Goal: Transaction & Acquisition: Purchase product/service

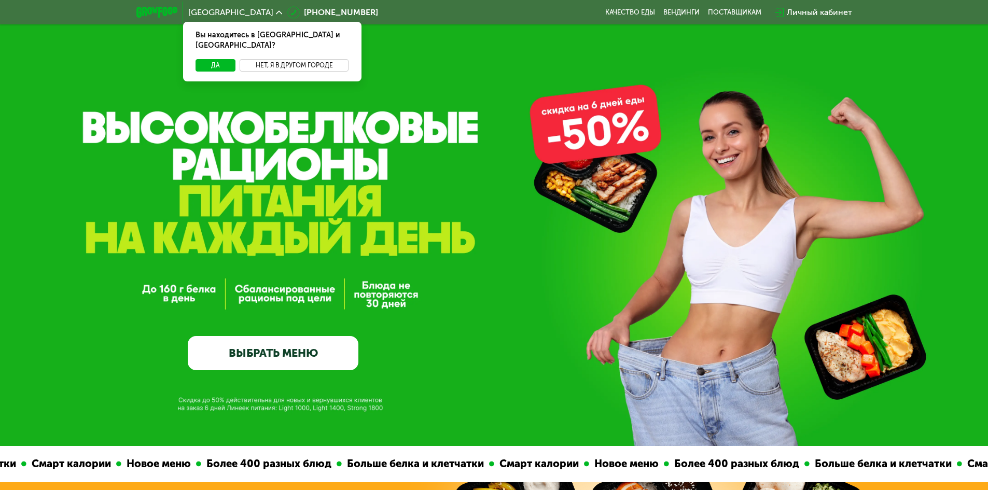
click at [330, 59] on button "Нет, я в другом городе" at bounding box center [294, 65] width 109 height 12
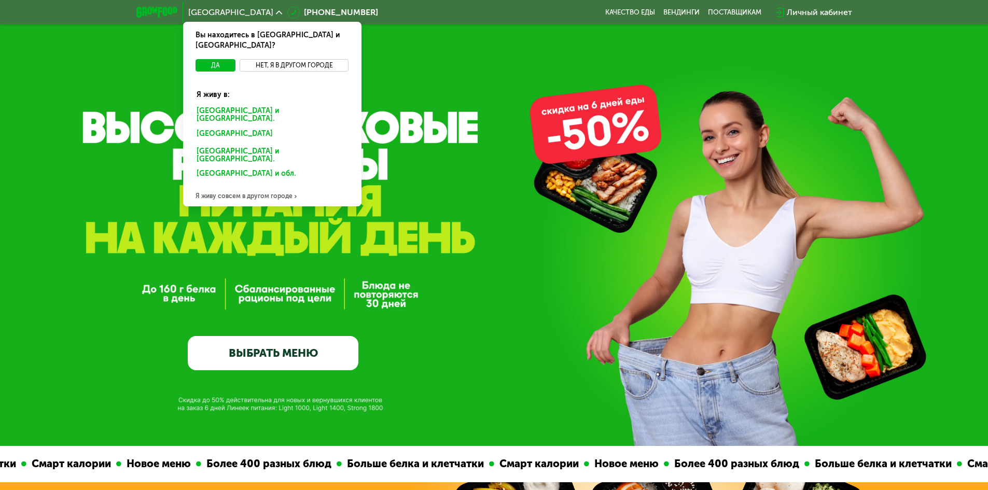
drag, startPoint x: 330, startPoint y: 57, endPoint x: 298, endPoint y: 57, distance: 32.2
click at [298, 59] on button "Нет, я в другом городе" at bounding box center [294, 65] width 109 height 12
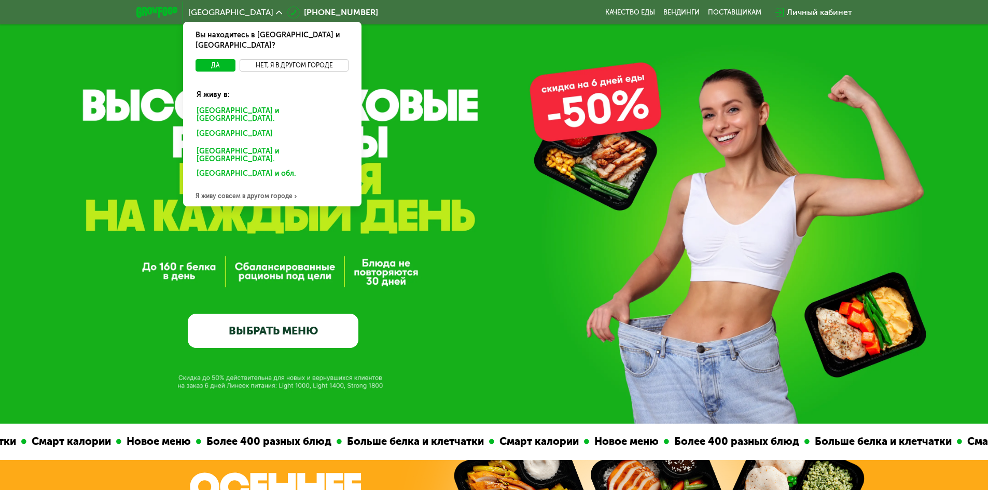
scroll to position [52, 0]
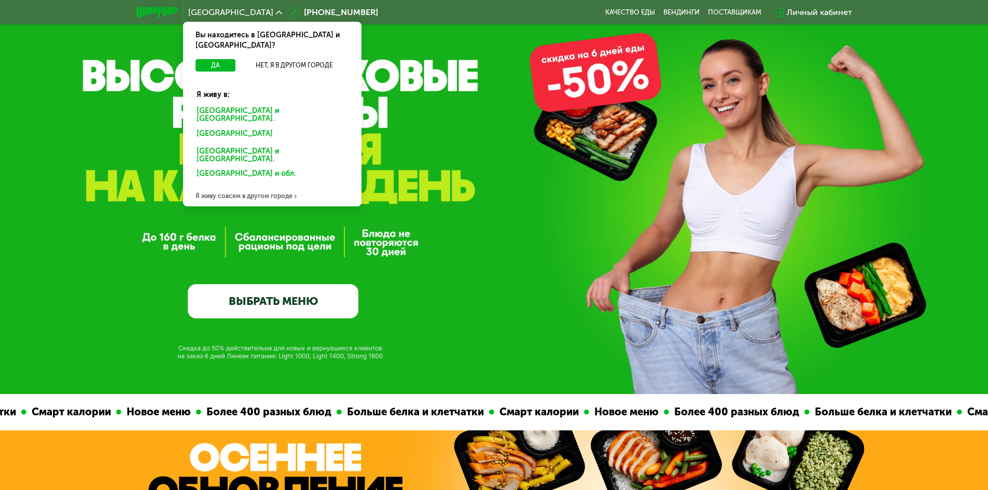
click at [273, 186] on div "Я живу совсем в другом городе" at bounding box center [272, 196] width 178 height 21
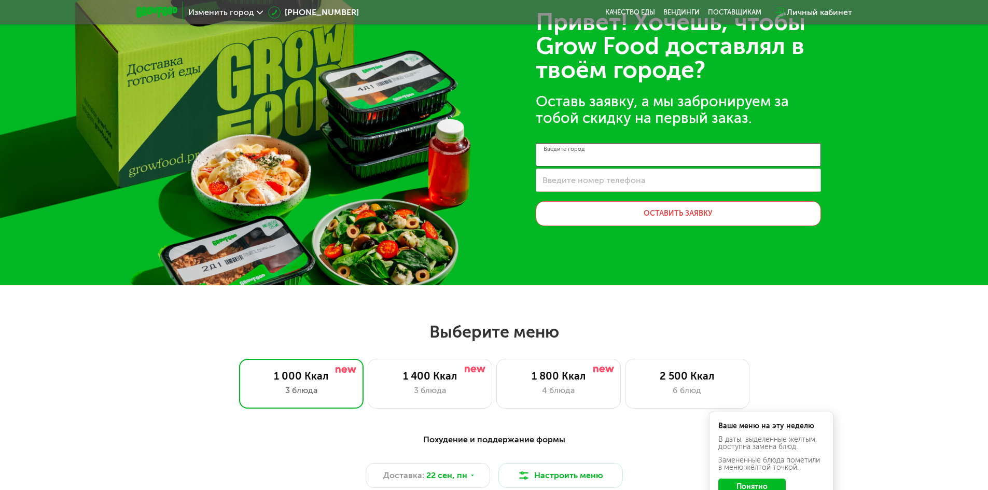
click at [655, 153] on input "Введите город" at bounding box center [678, 154] width 285 height 23
type input "*"
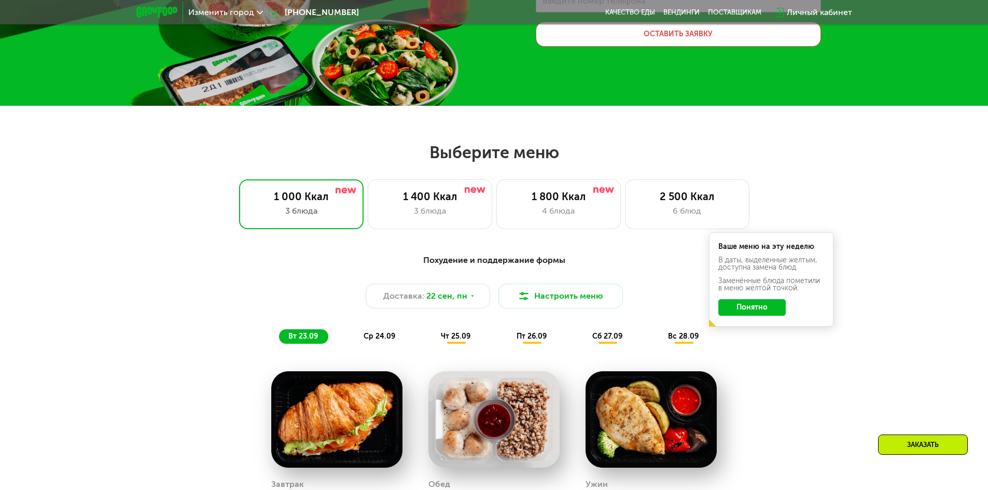
scroll to position [363, 0]
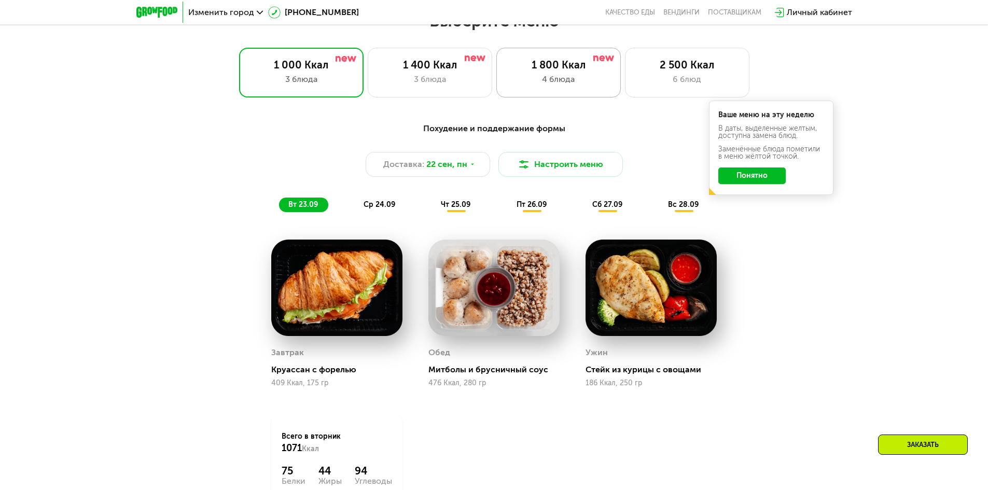
type input "********"
click at [588, 86] on div "1 800 Ккал 4 блюда" at bounding box center [558, 73] width 125 height 50
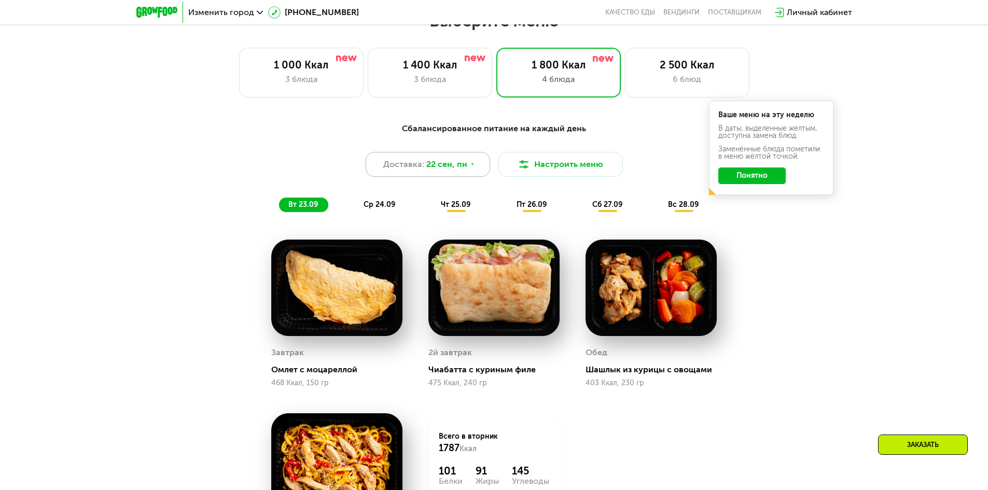
click at [458, 165] on span "22 сен, пн" at bounding box center [446, 164] width 41 height 12
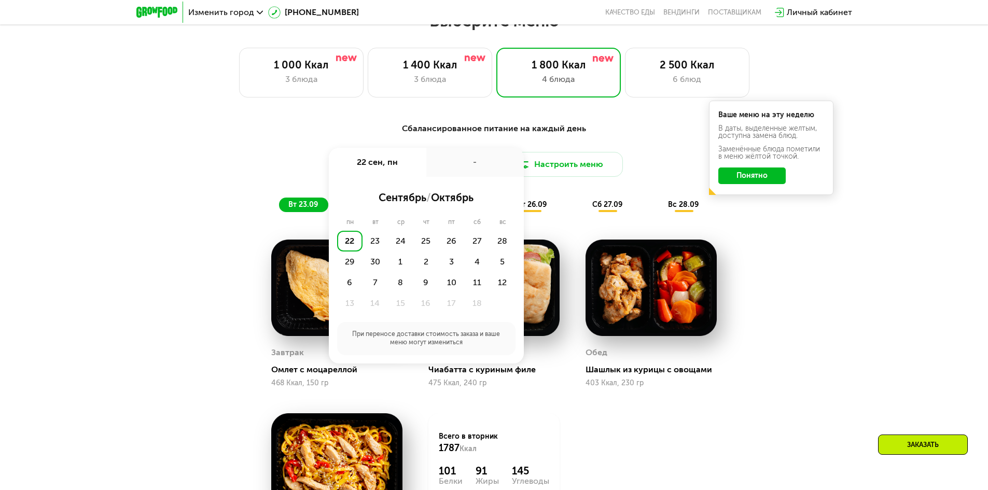
click at [453, 167] on div "-" at bounding box center [475, 162] width 98 height 29
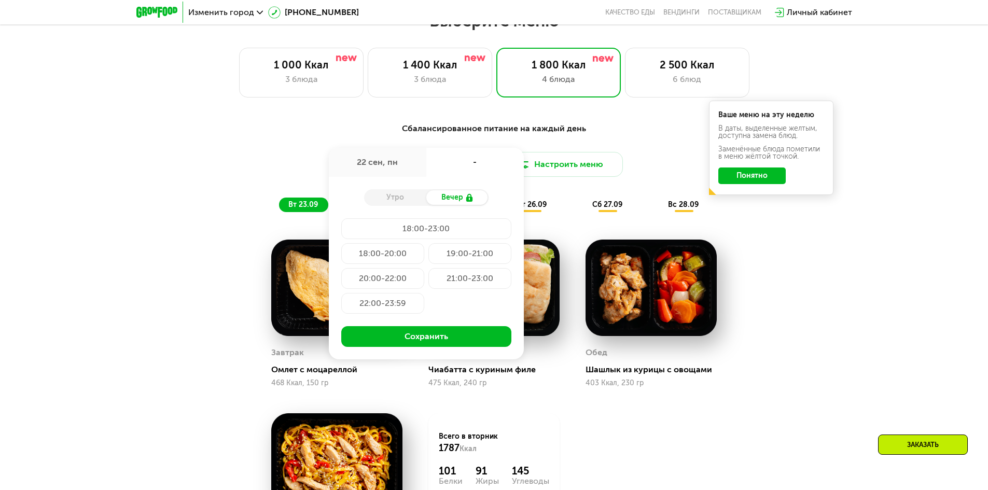
click at [631, 154] on div "Доставка: 22 сен, пн 22 сен, пн - Утро Вечер 18:00-23:00 18:00-20:00 19:00-21:0…" at bounding box center [494, 164] width 614 height 25
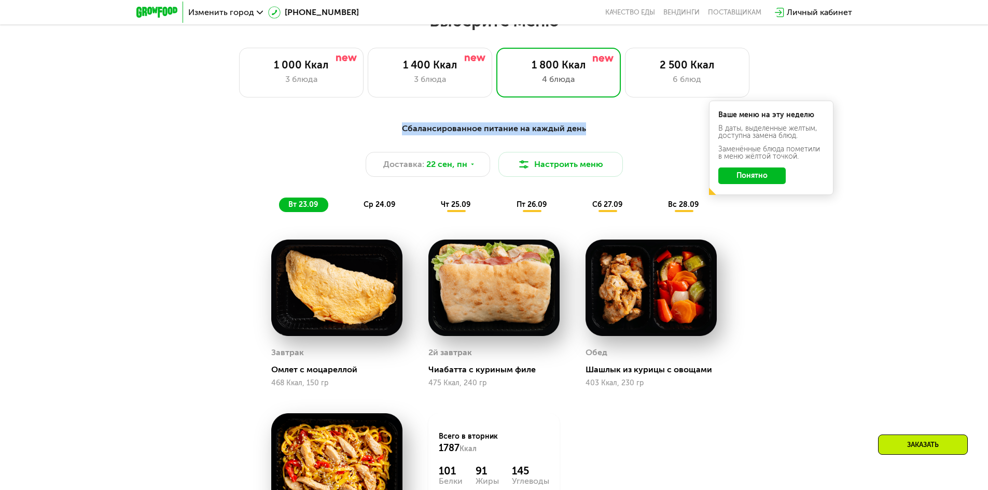
drag, startPoint x: 402, startPoint y: 124, endPoint x: 642, endPoint y: 118, distance: 239.8
click at [642, 118] on div "Сбалансированное питание на каждый день Доставка: 22 сен, пн Настроить меню вт …" at bounding box center [494, 167] width 627 height 102
click at [643, 118] on div "Сбалансированное питание на каждый день Доставка: 22 сен, пн Настроить меню вт …" at bounding box center [494, 167] width 627 height 102
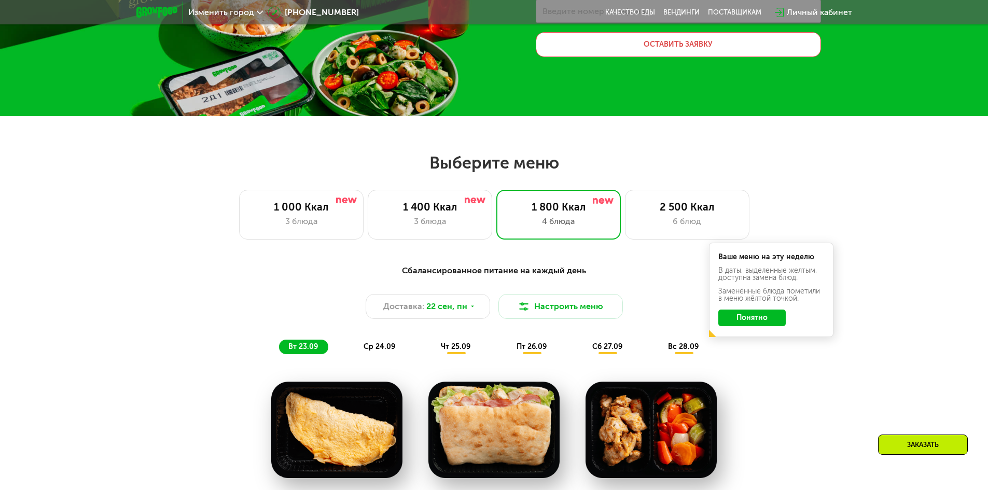
scroll to position [0, 0]
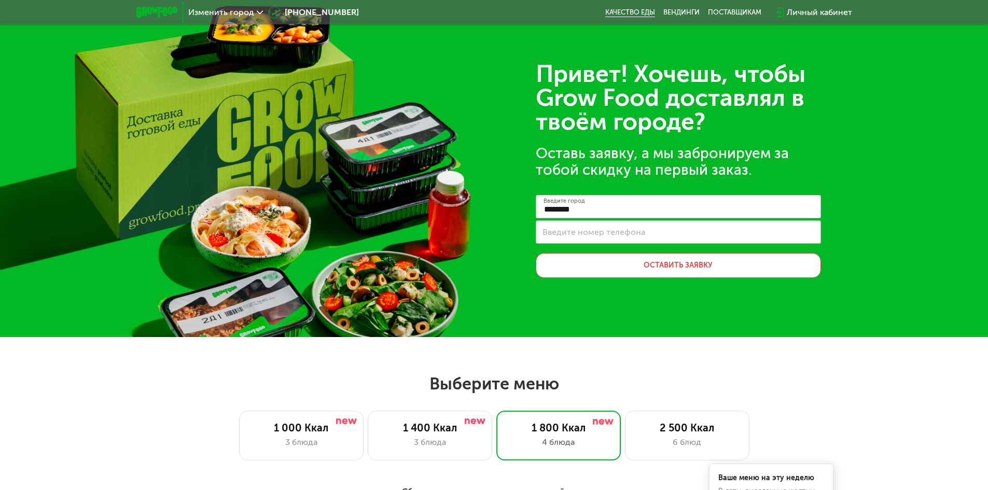
click at [632, 12] on link "Качество еды" at bounding box center [630, 12] width 50 height 8
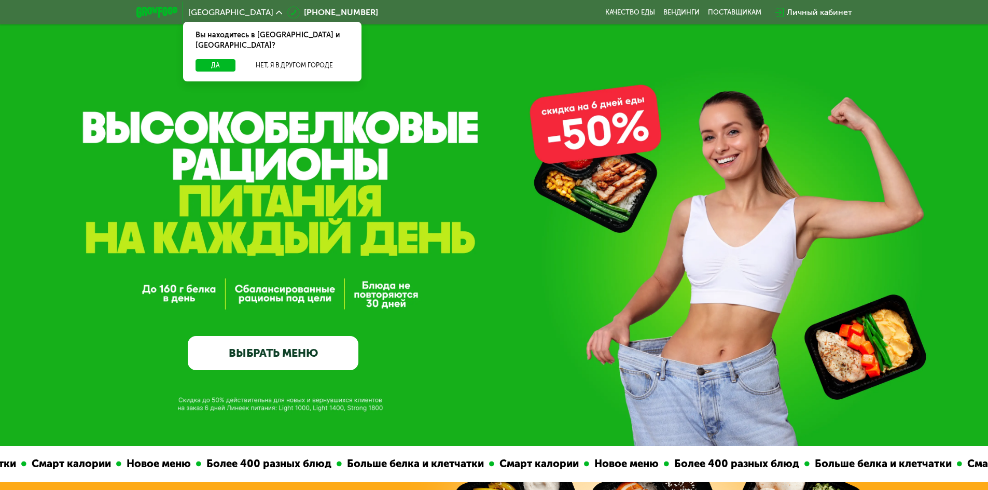
click at [306, 347] on link "ВЫБРАТЬ МЕНЮ" at bounding box center [273, 353] width 171 height 34
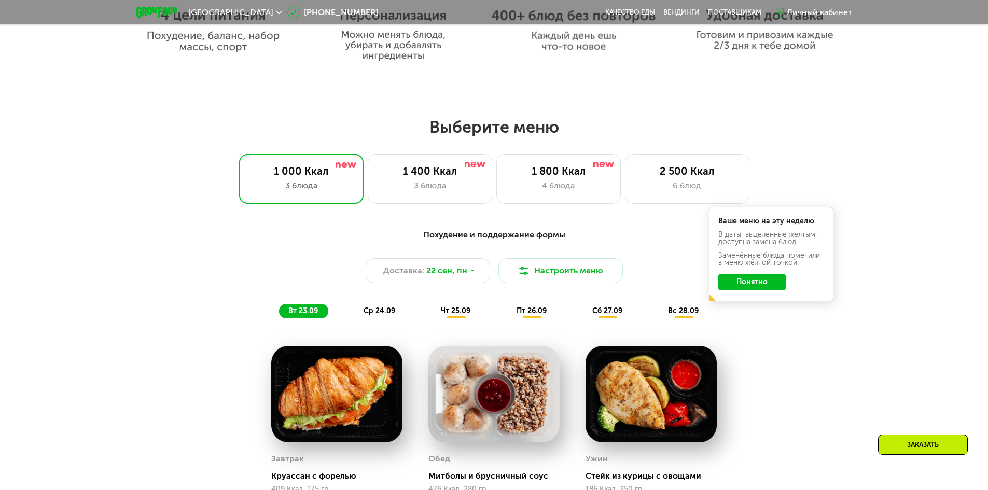
scroll to position [808, 0]
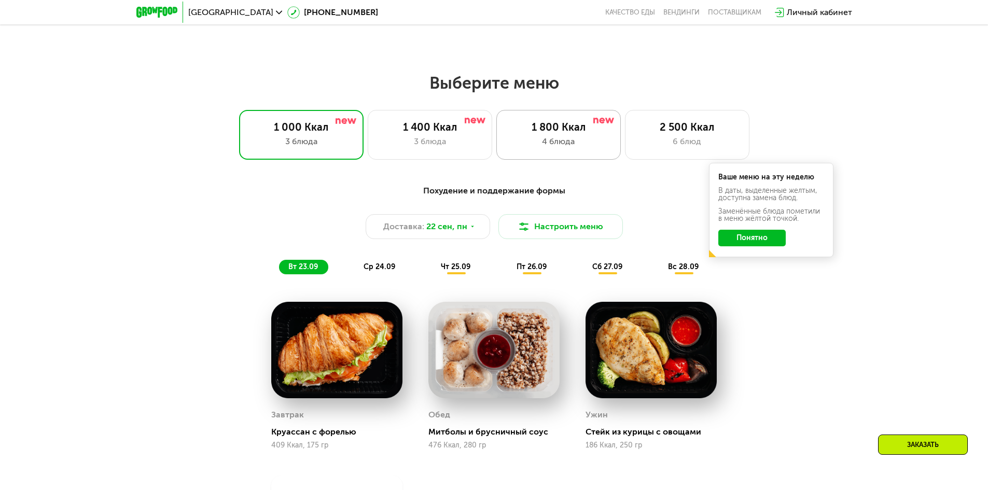
click at [584, 145] on div "4 блюда" at bounding box center [558, 141] width 103 height 12
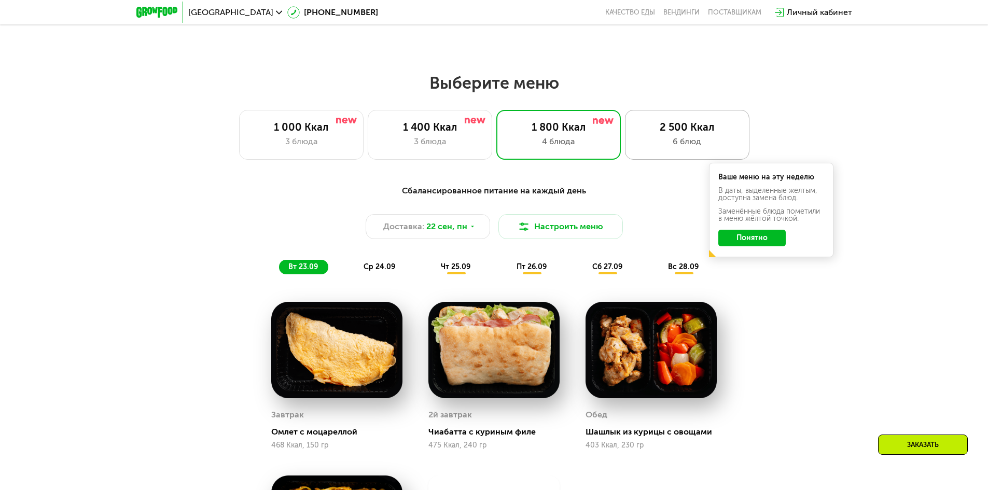
click at [667, 143] on div "6 блюд" at bounding box center [687, 141] width 103 height 12
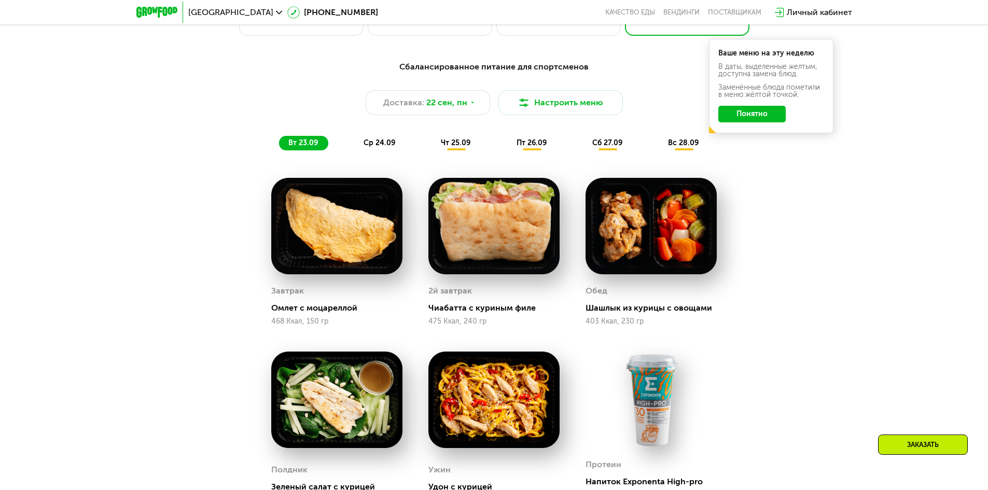
scroll to position [1016, 0]
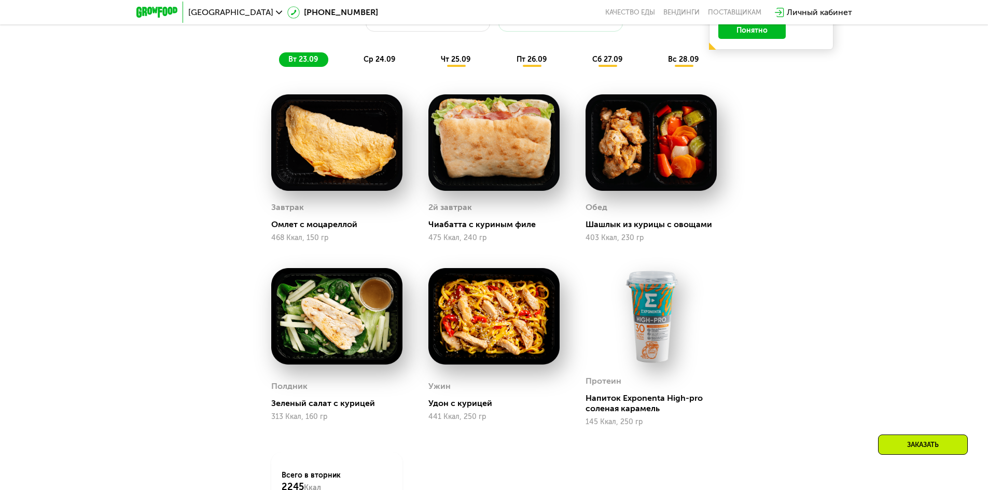
click at [342, 180] on img at bounding box center [336, 142] width 131 height 96
click at [297, 203] on div "Завтрак" at bounding box center [287, 208] width 33 height 16
drag, startPoint x: 297, startPoint y: 204, endPoint x: 266, endPoint y: 211, distance: 32.0
click at [266, 211] on div "Завтрак Омлет с моцареллой 468 Ккал, 150 гр" at bounding box center [336, 168] width 157 height 174
drag, startPoint x: 269, startPoint y: 211, endPoint x: 407, endPoint y: 206, distance: 137.6
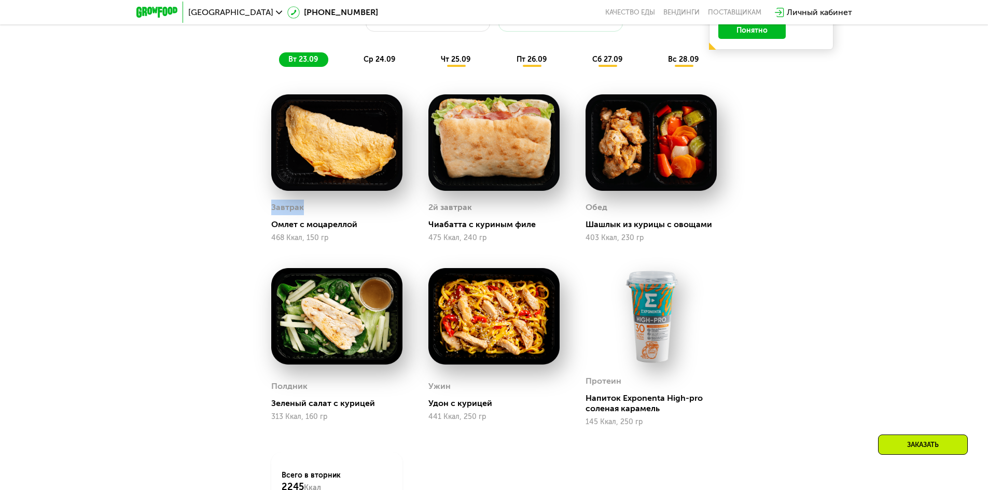
click at [406, 206] on div "Завтрак Омлет с моцареллой 468 Ккал, 150 гр" at bounding box center [336, 168] width 157 height 174
drag, startPoint x: 436, startPoint y: 210, endPoint x: 508, endPoint y: 210, distance: 71.6
click at [508, 210] on div "2й завтрак" at bounding box center [494, 208] width 131 height 16
drag, startPoint x: 594, startPoint y: 220, endPoint x: 632, endPoint y: 217, distance: 38.0
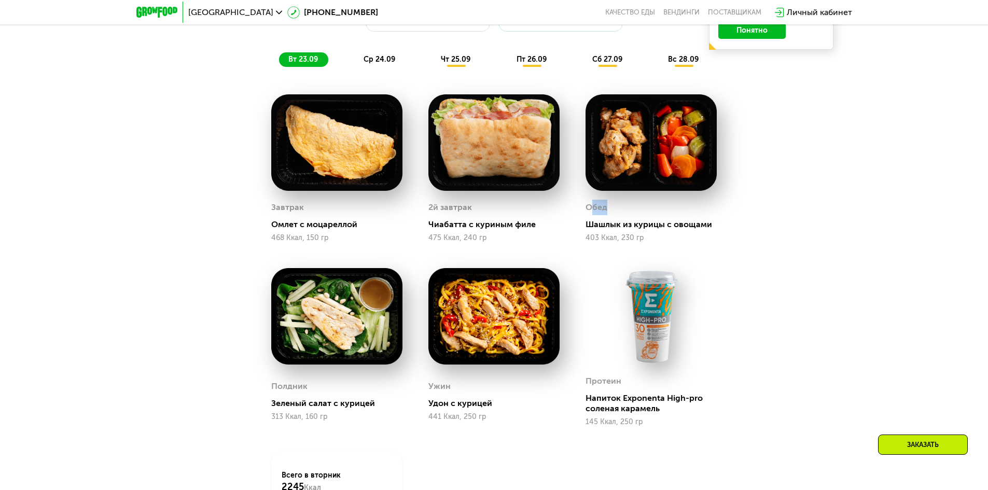
click at [632, 217] on div "Обед Шашлык из курицы с овощами 403 Ккал, 230 гр" at bounding box center [651, 221] width 131 height 43
click at [632, 215] on div "Обед" at bounding box center [651, 208] width 131 height 16
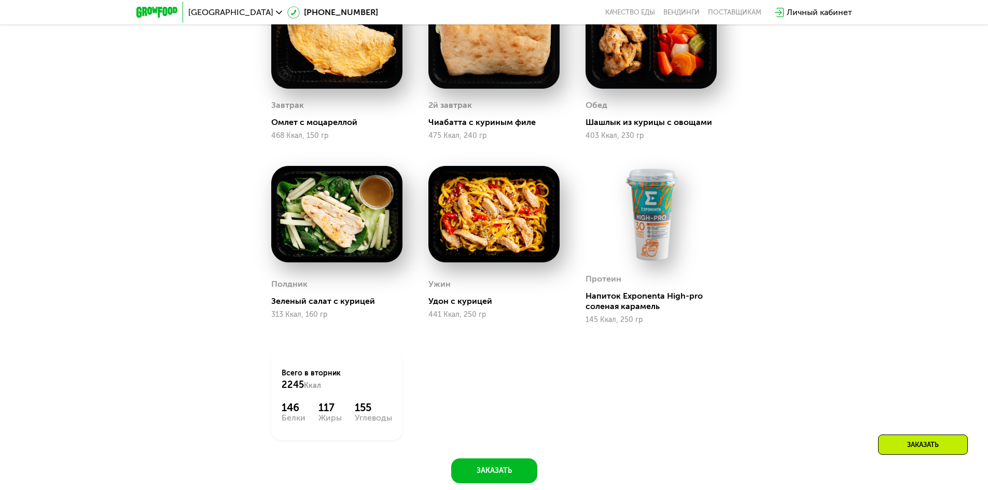
scroll to position [1120, 0]
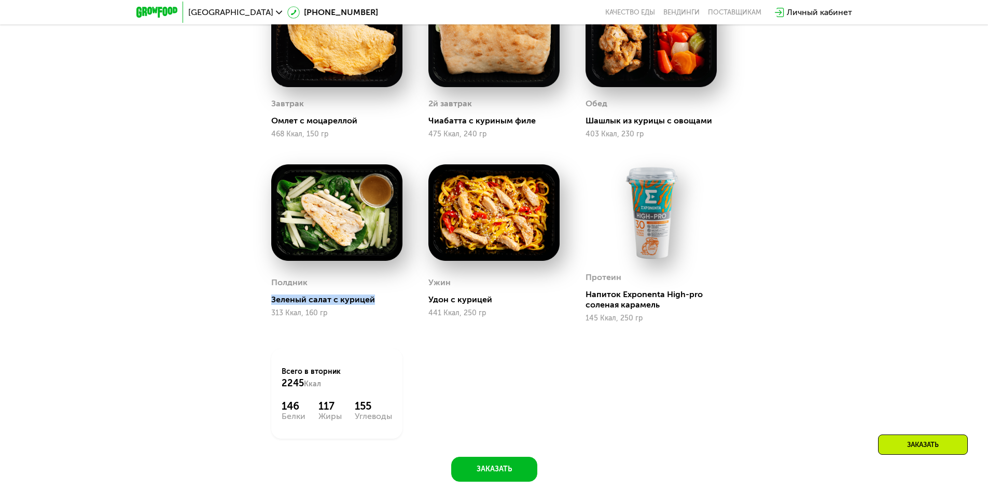
drag, startPoint x: 318, startPoint y: 300, endPoint x: 384, endPoint y: 305, distance: 67.1
click at [384, 305] on div "Полдник Зеленый салат с курицей 313 Ккал, 160 гр" at bounding box center [336, 243] width 157 height 184
click at [384, 305] on div "Зеленый салат с курицей" at bounding box center [341, 300] width 140 height 10
drag, startPoint x: 426, startPoint y: 306, endPoint x: 485, endPoint y: 305, distance: 58.6
click at [485, 305] on div "Ужин Удон с курицей 441 Ккал, 250 гр" at bounding box center [494, 243] width 157 height 184
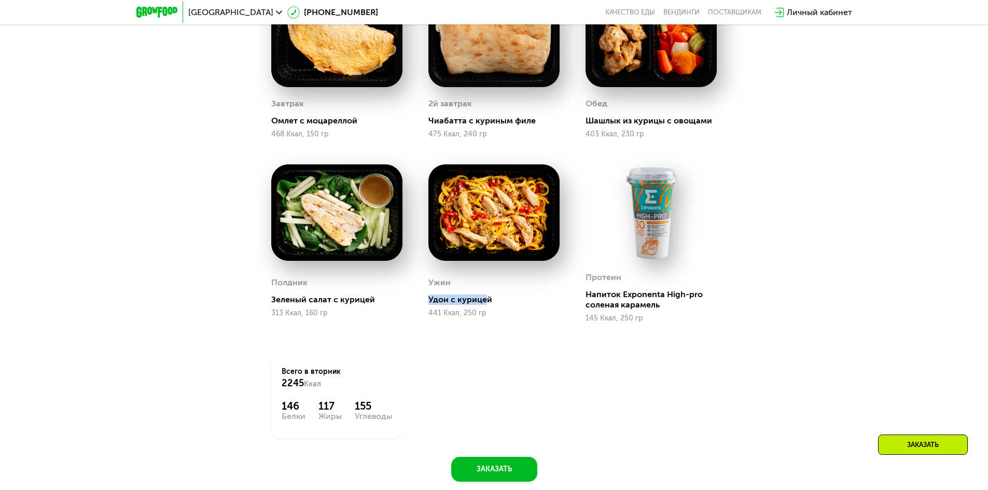
click at [485, 305] on div "Удон с курицей" at bounding box center [499, 300] width 140 height 10
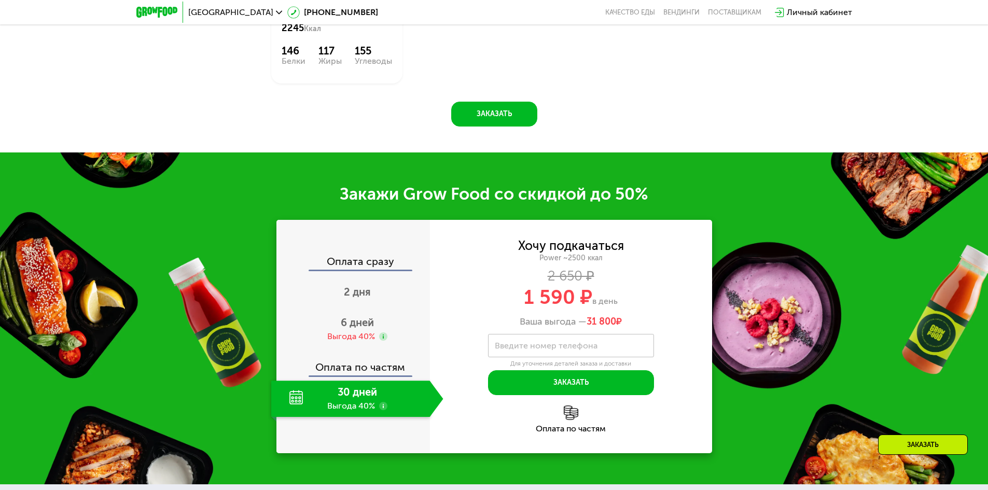
scroll to position [1483, 0]
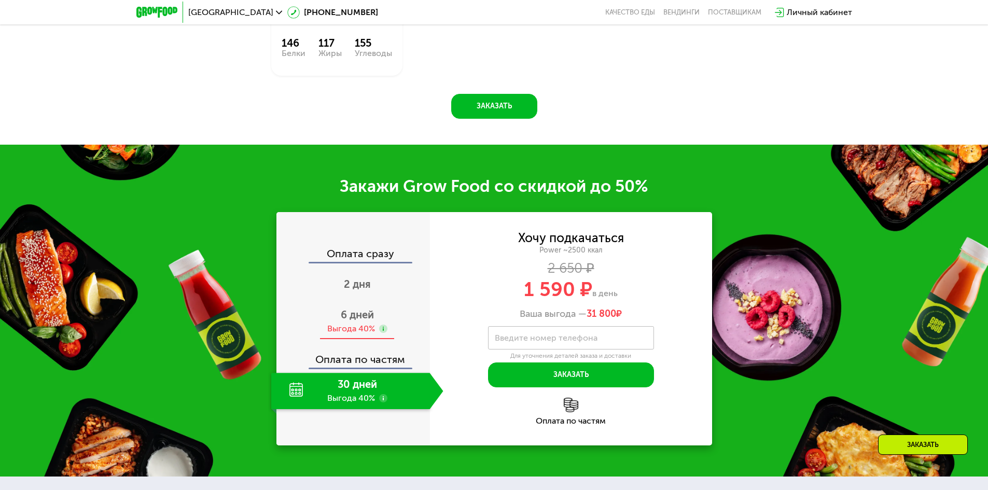
click at [355, 316] on span "6 дней" at bounding box center [357, 315] width 33 height 12
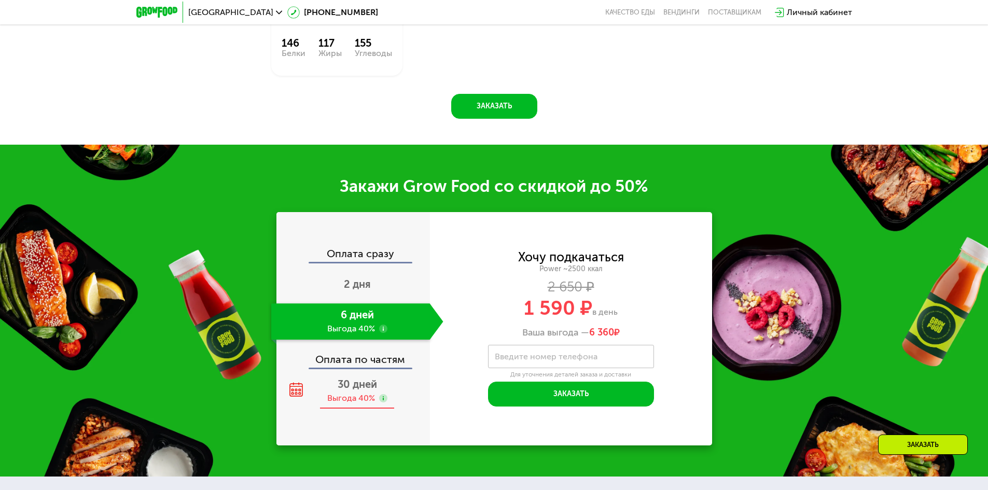
click at [357, 388] on span "30 дней" at bounding box center [357, 384] width 39 height 12
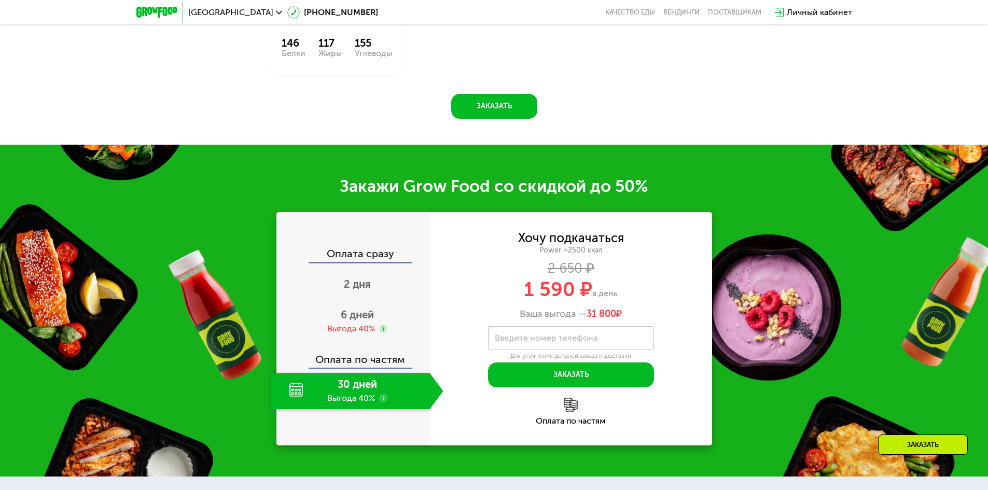
click at [363, 351] on div "Оплата по частям" at bounding box center [354, 356] width 153 height 24
click at [369, 340] on div "6 дней Выгода 40%" at bounding box center [357, 321] width 172 height 36
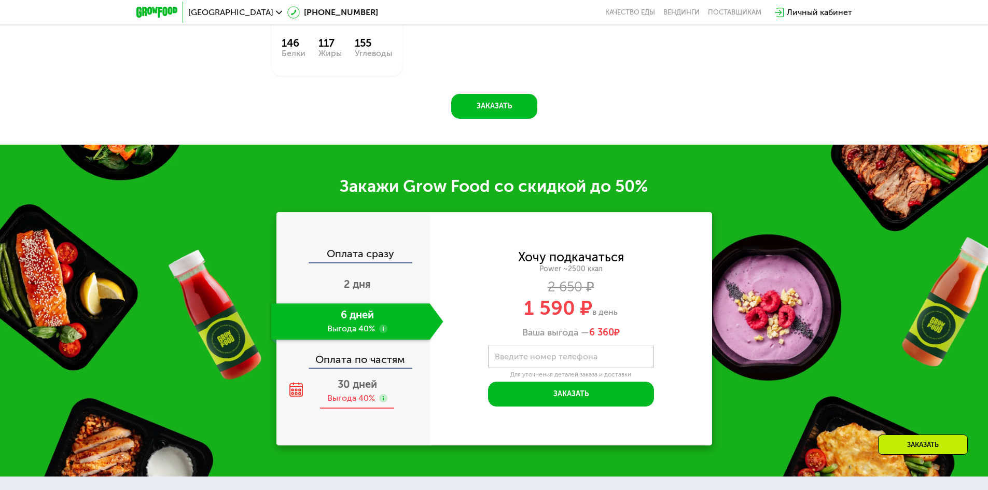
click at [376, 391] on span "30 дней" at bounding box center [357, 384] width 39 height 12
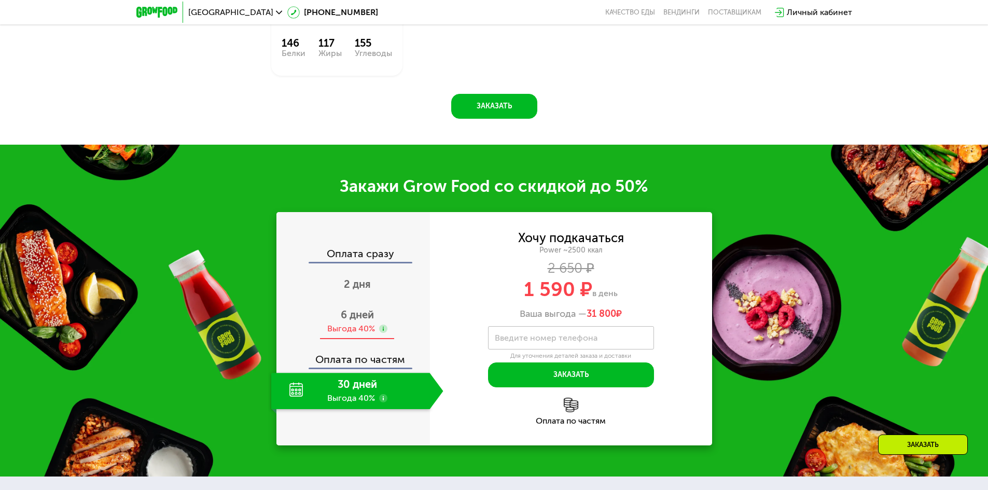
click at [372, 332] on div "Выгода 40%" at bounding box center [351, 328] width 48 height 11
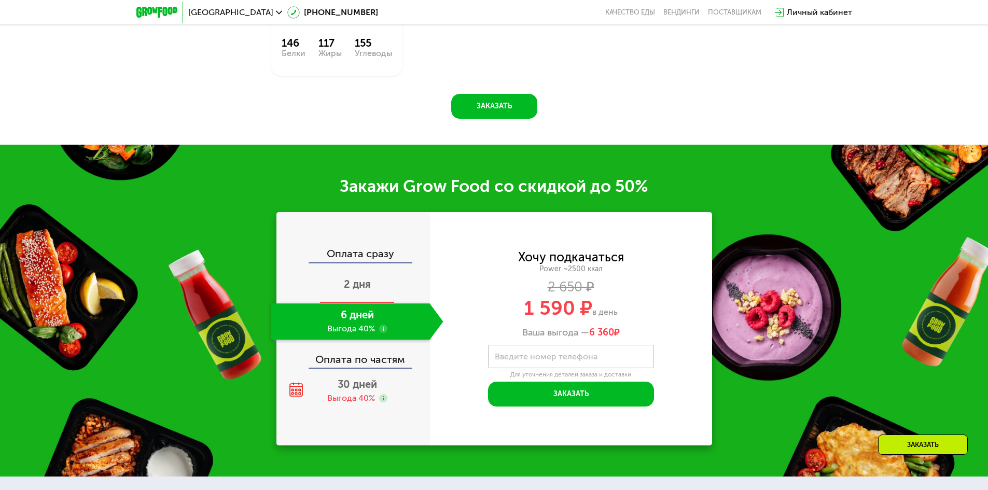
click at [383, 294] on div "2 дня" at bounding box center [357, 285] width 172 height 36
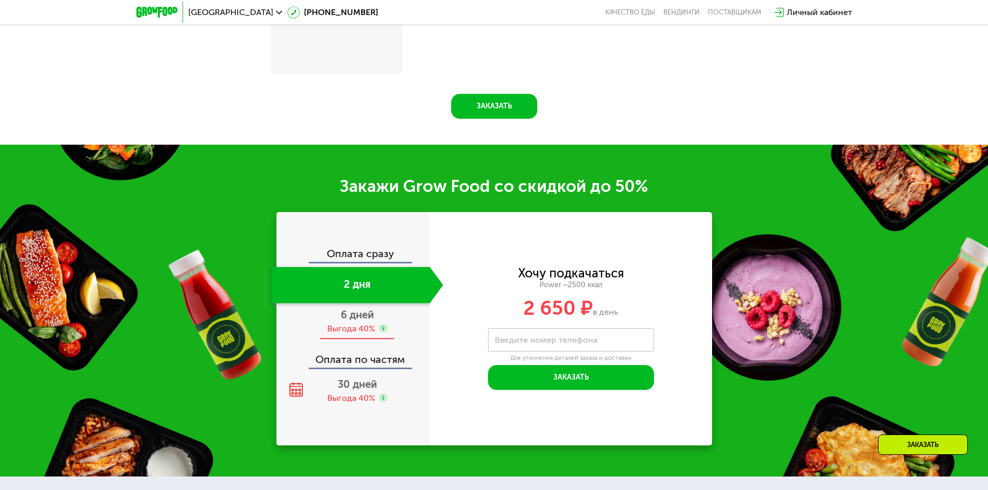
click at [368, 325] on div "6 дней Выгода 40%" at bounding box center [357, 321] width 172 height 36
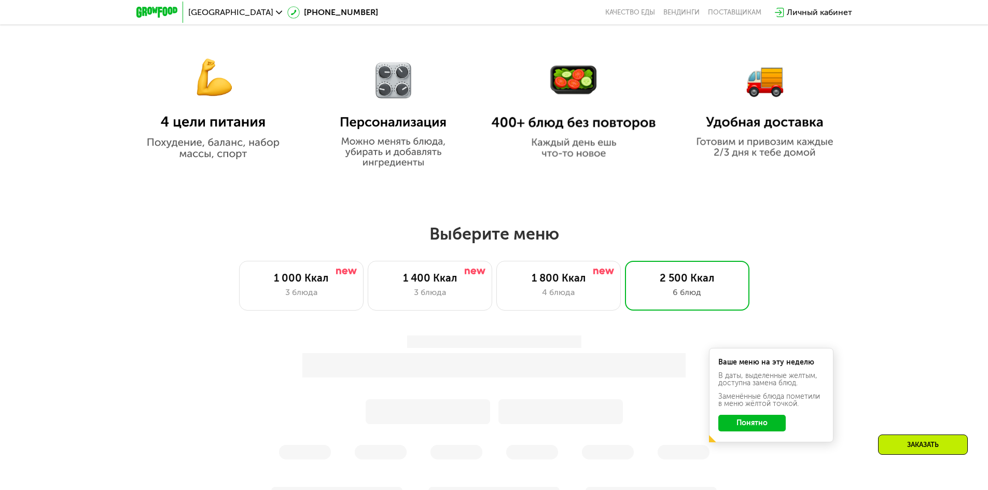
scroll to position [536, 0]
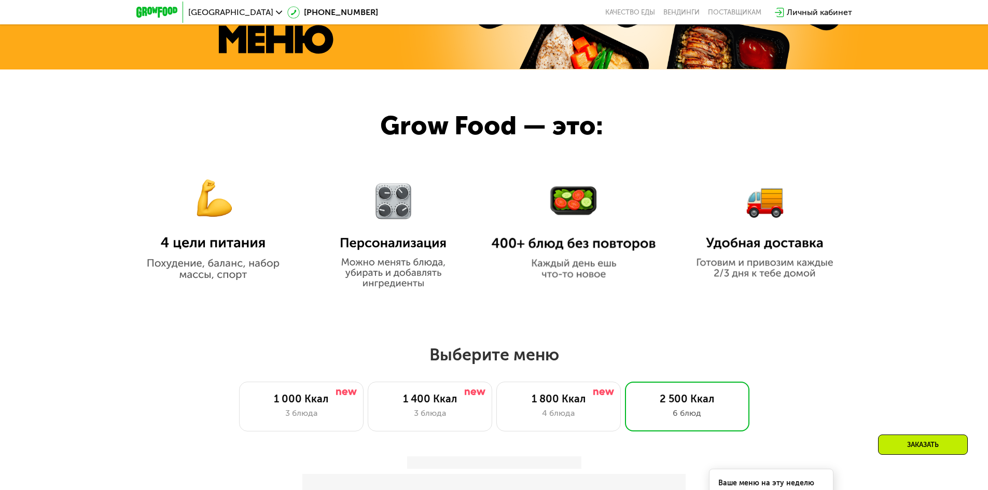
click at [574, 370] on div "Выберите меню 1 000 Ккал 3 блюда 1 400 Ккал 3 блюда 1 800 Ккал 4 блюда 2 500 Кк…" at bounding box center [494, 387] width 988 height 87
drag, startPoint x: 573, startPoint y: 389, endPoint x: 571, endPoint y: 381, distance: 8.1
click at [573, 388] on div "1 800 Ккал 4 блюда" at bounding box center [558, 407] width 125 height 50
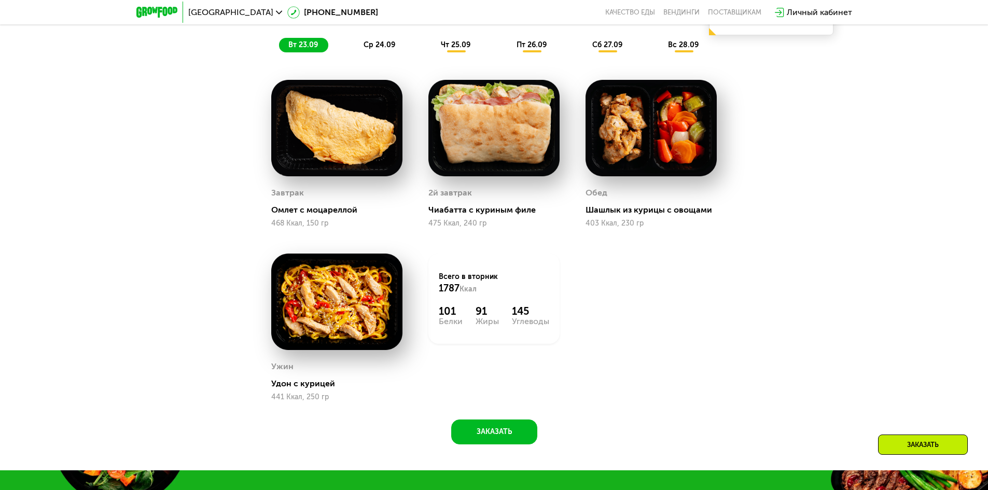
scroll to position [1003, 0]
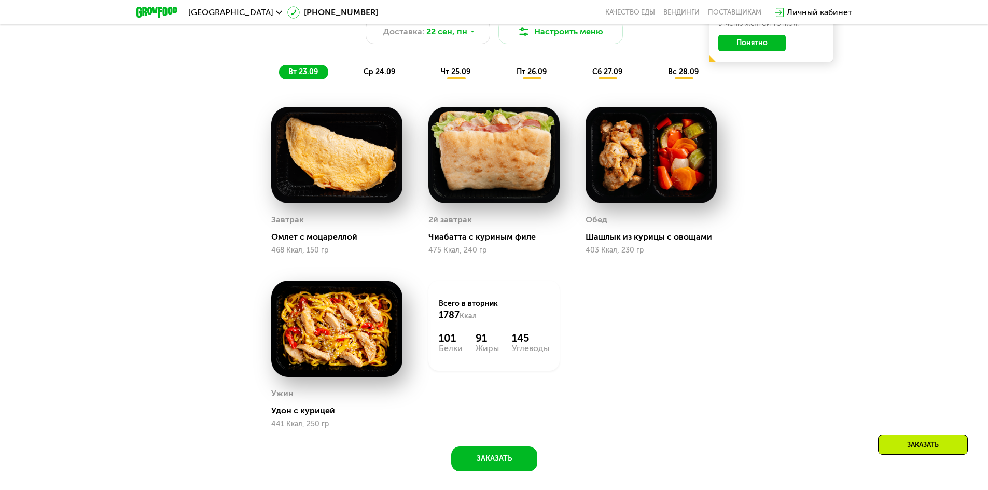
click at [365, 84] on div "Сбалансированное питание на каждый день Доставка: 22 сен, пн Настроить меню вт …" at bounding box center [494, 34] width 627 height 102
click at [373, 76] on span "ср 24.09" at bounding box center [380, 71] width 32 height 9
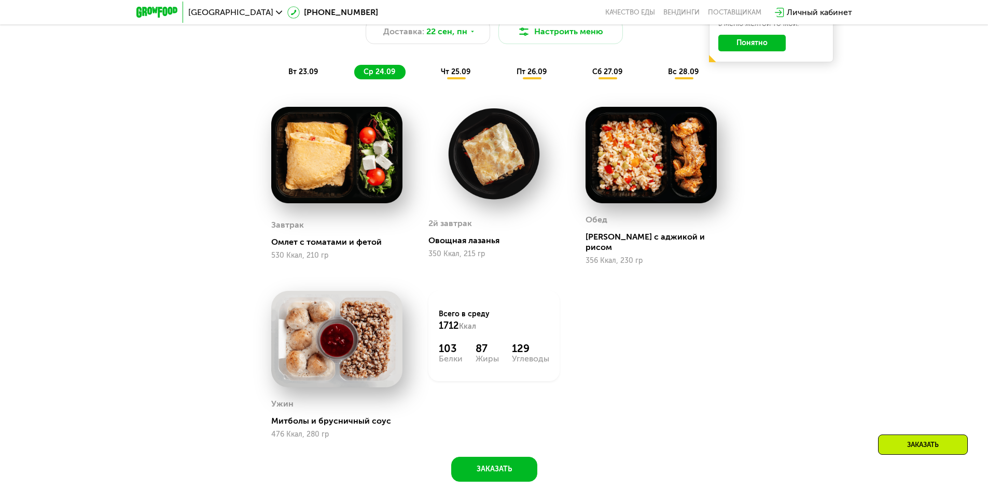
click at [449, 76] on span "чт 25.09" at bounding box center [456, 71] width 30 height 9
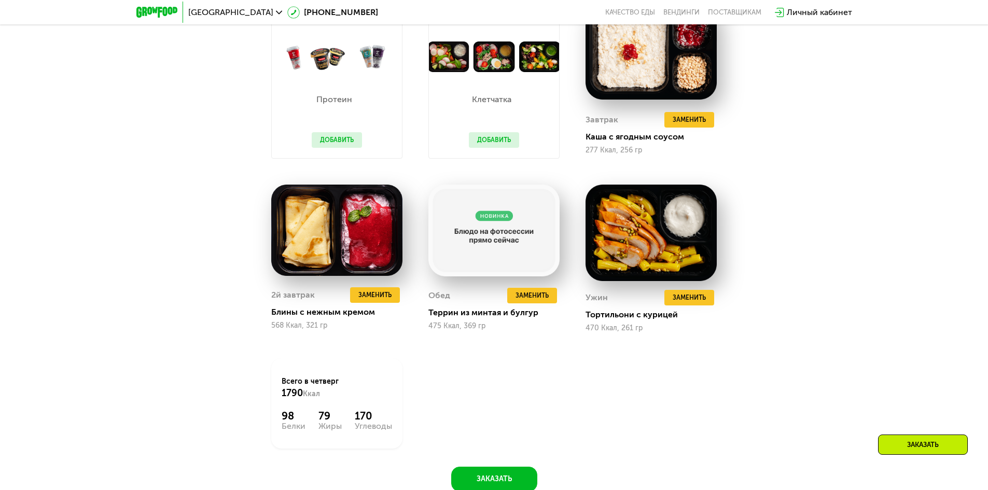
scroll to position [848, 0]
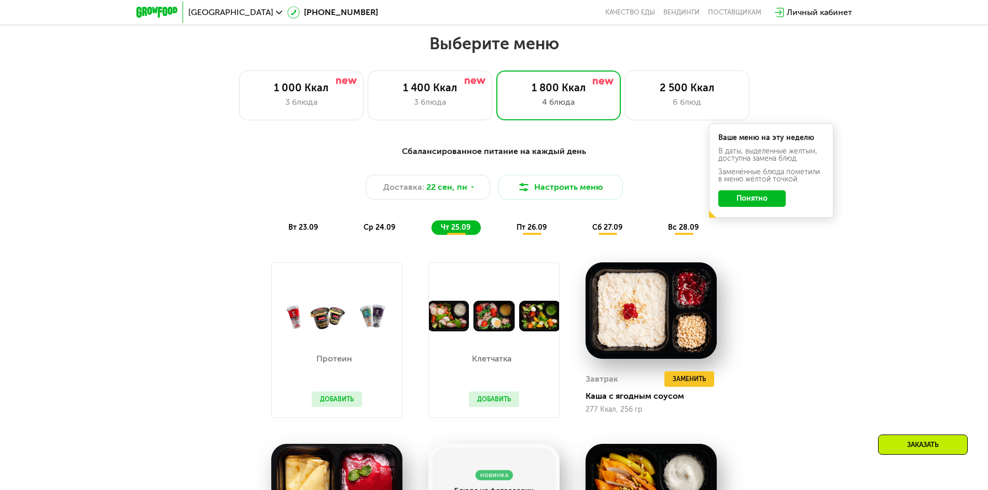
click at [527, 230] on span "пт 26.09" at bounding box center [532, 227] width 30 height 9
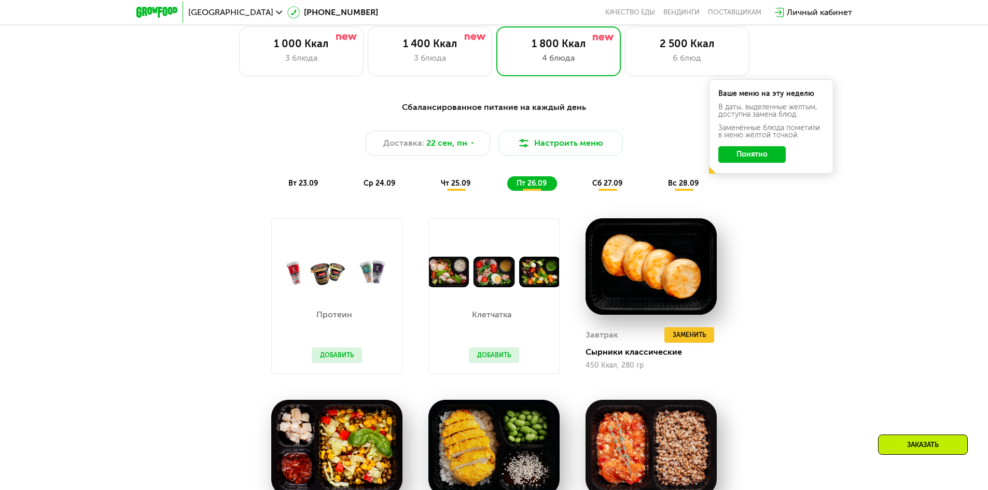
scroll to position [900, 0]
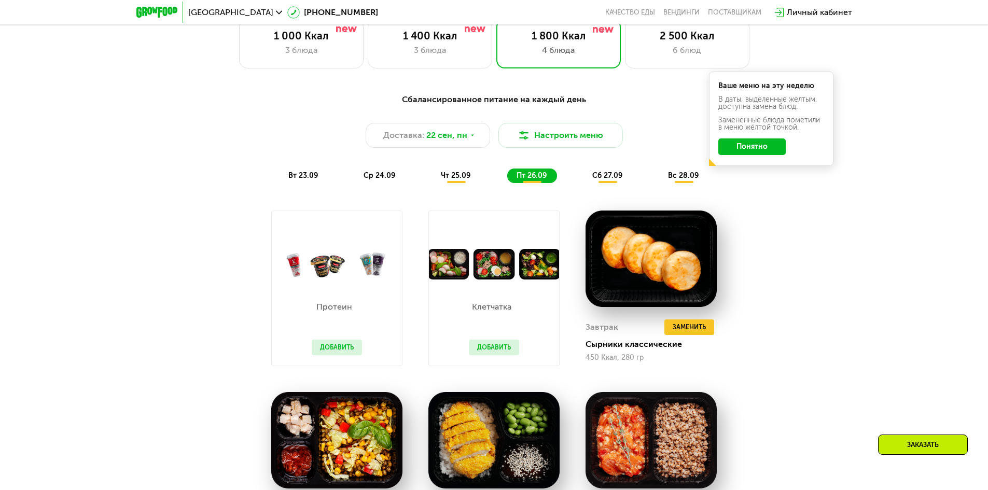
click at [423, 178] on div "вт 23.09 ср 24.09 чт 25.09 пт 26.09 сб 27.09 вс 28.09" at bounding box center [494, 176] width 431 height 15
click at [461, 180] on span "чт 25.09" at bounding box center [456, 175] width 30 height 9
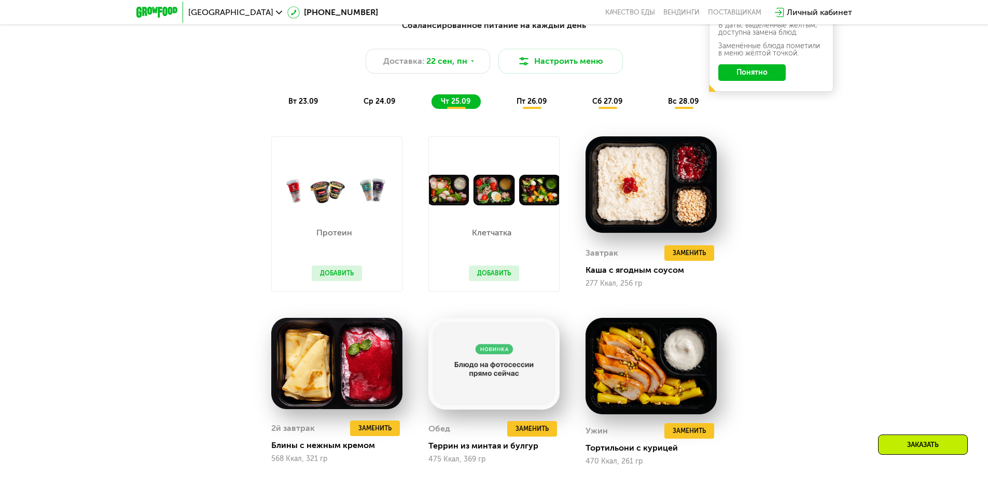
scroll to position [1003, 0]
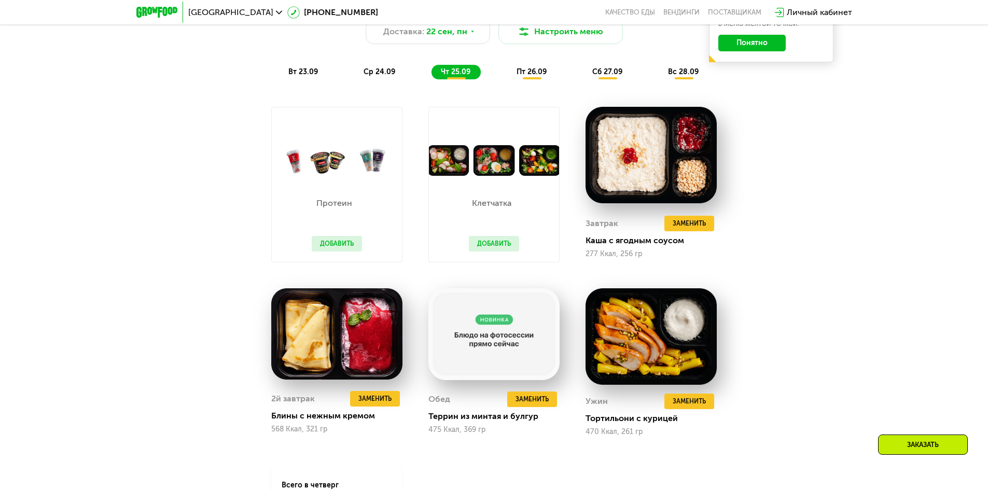
click at [530, 76] on span "пт 26.09" at bounding box center [532, 71] width 30 height 9
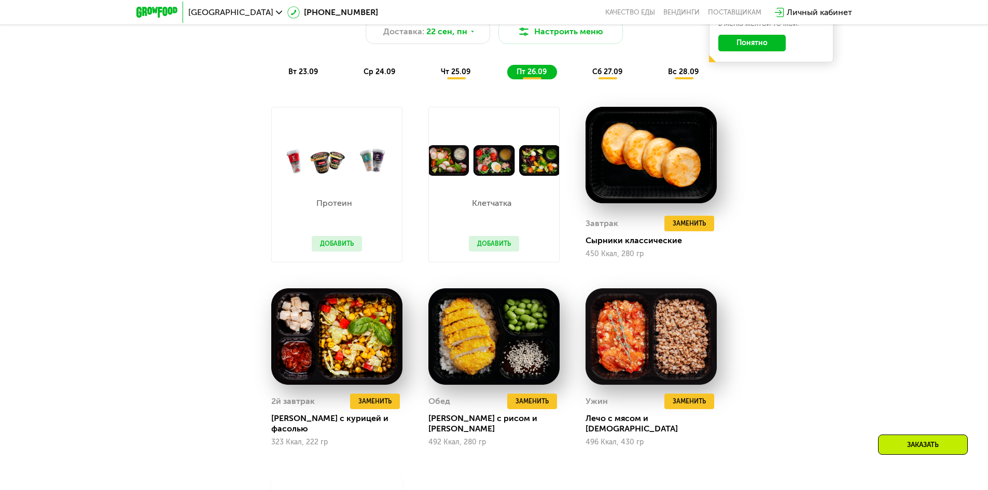
click at [595, 71] on span "сб 27.09" at bounding box center [607, 71] width 30 height 9
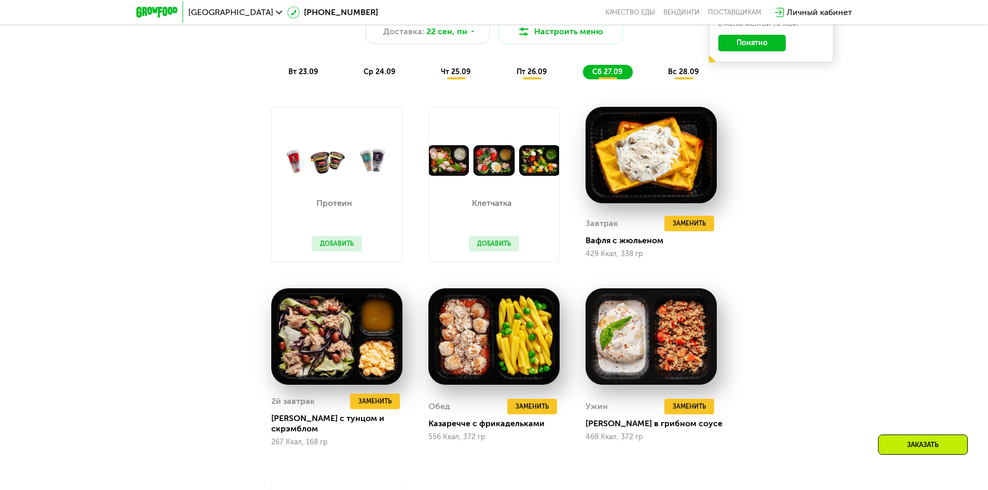
click at [675, 73] on span "вс 28.09" at bounding box center [683, 71] width 31 height 9
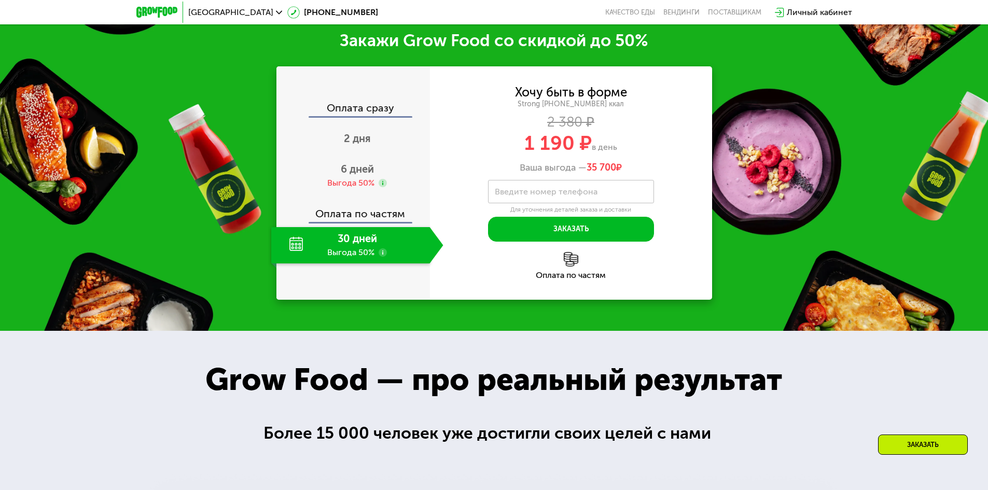
click at [354, 250] on div "30 дней Выгода 50%" at bounding box center [350, 245] width 159 height 36
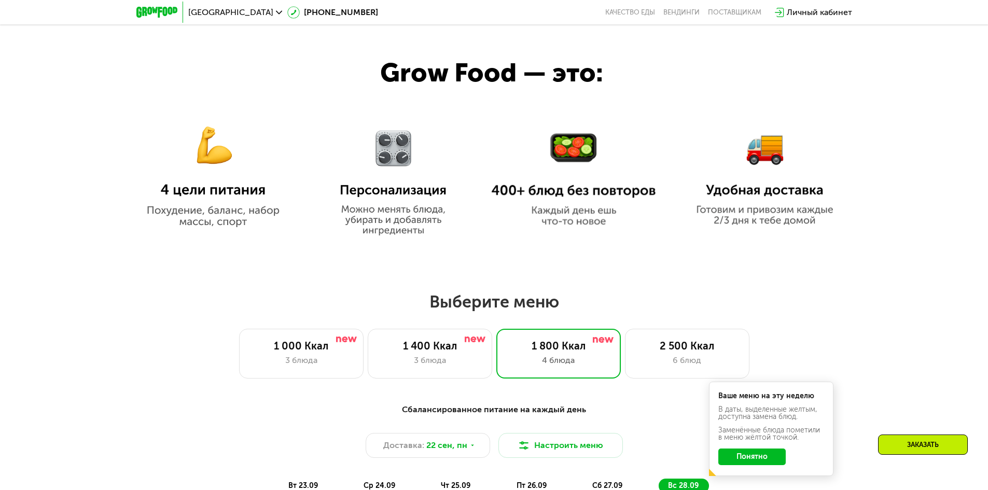
scroll to position [536, 0]
